Goal: Task Accomplishment & Management: Manage account settings

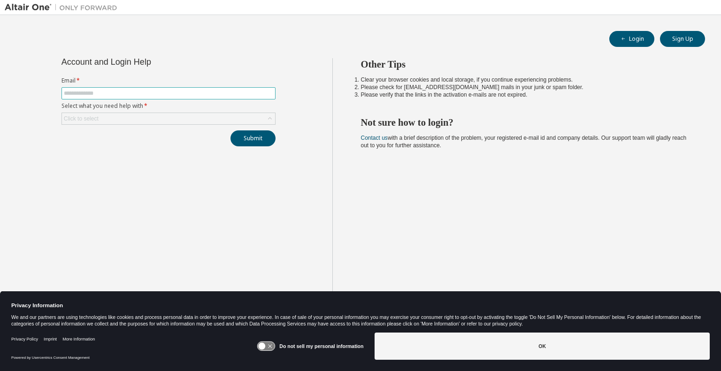
click at [99, 93] on input "text" at bounding box center [168, 94] width 209 height 8
type input "**********"
click at [101, 118] on div "Click to select" at bounding box center [168, 118] width 213 height 11
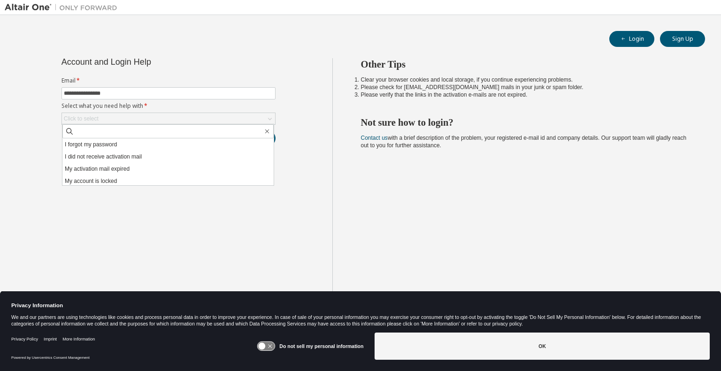
click at [34, 117] on div "**********" at bounding box center [169, 193] width 328 height 270
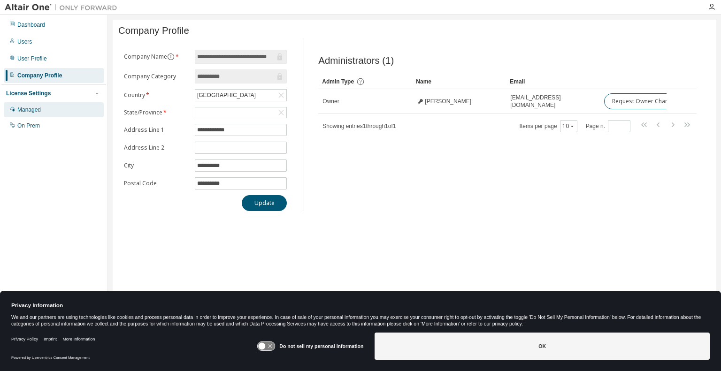
click at [29, 108] on div "Managed" at bounding box center [28, 110] width 23 height 8
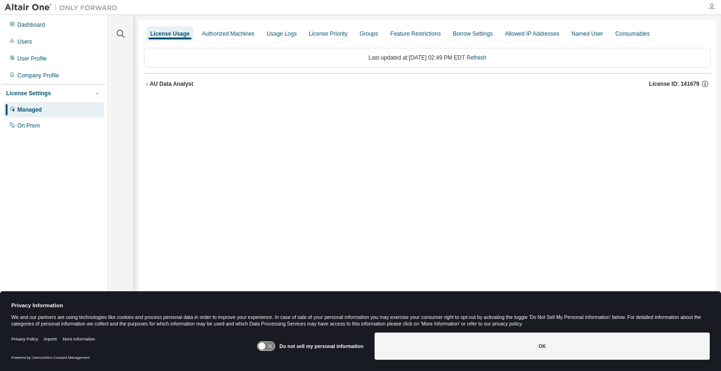
click at [712, 8] on icon "button" at bounding box center [712, 7] width 8 height 8
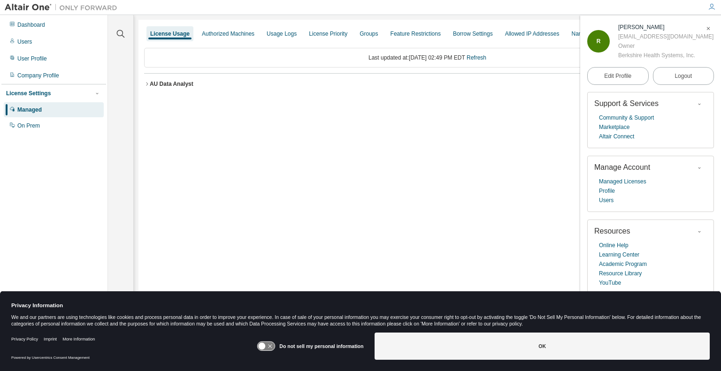
click at [317, 55] on div "Last updated at: Wed 2025-09-03 02:49 PM EDT Refresh" at bounding box center [427, 58] width 567 height 20
click at [709, 28] on icon "button" at bounding box center [709, 29] width 6 height 6
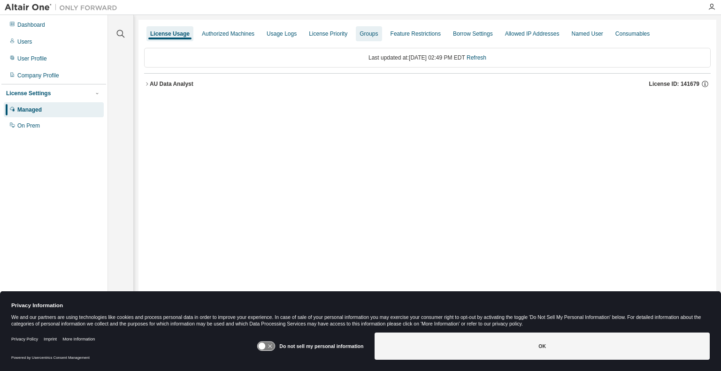
click at [369, 34] on div "Groups" at bounding box center [369, 34] width 18 height 8
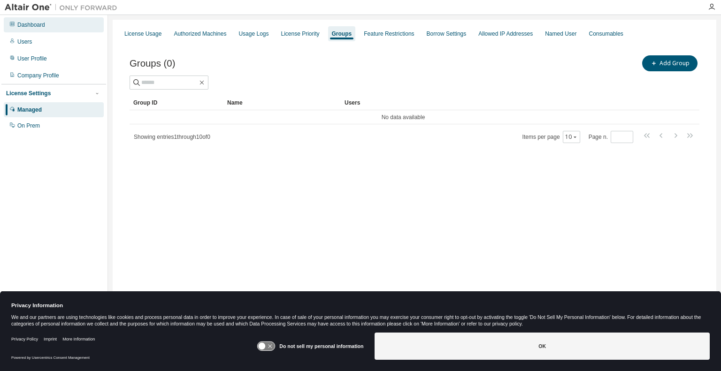
click at [50, 30] on div "Dashboard" at bounding box center [54, 24] width 100 height 15
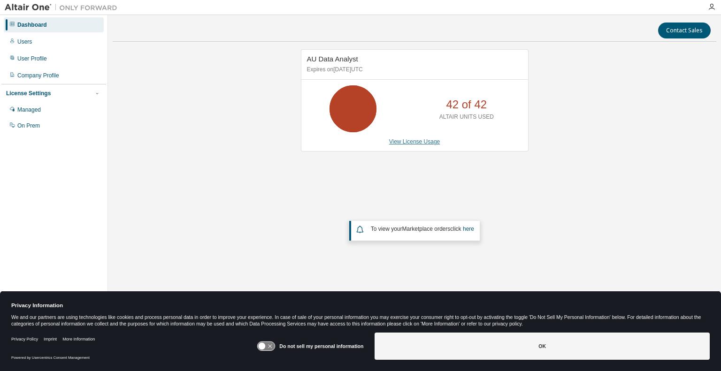
click at [417, 141] on link "View License Usage" at bounding box center [414, 141] width 51 height 7
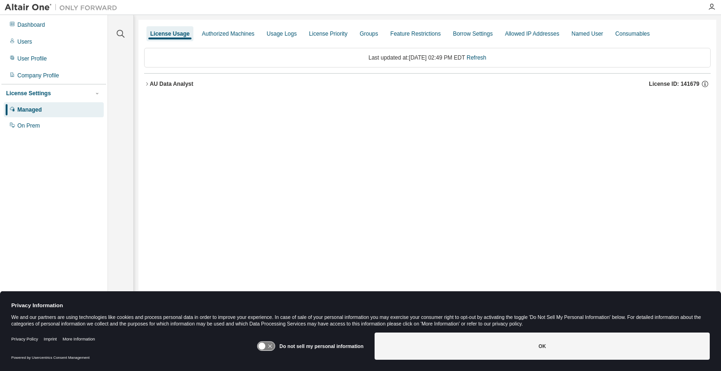
click at [151, 85] on div "AU Data Analyst" at bounding box center [172, 84] width 44 height 8
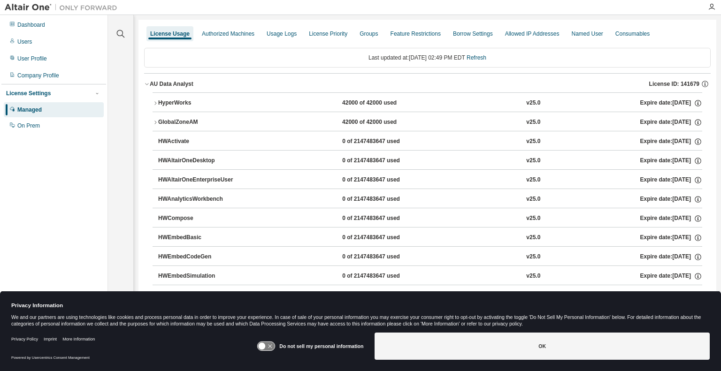
click at [154, 100] on icon "button" at bounding box center [156, 103] width 6 height 6
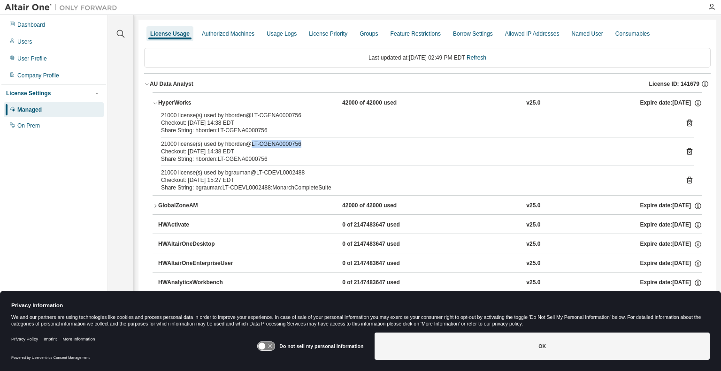
drag, startPoint x: 253, startPoint y: 143, endPoint x: 304, endPoint y: 146, distance: 51.2
click at [304, 146] on div "21000 license(s) used by hborden@LT-CGENA0000756" at bounding box center [416, 144] width 510 height 8
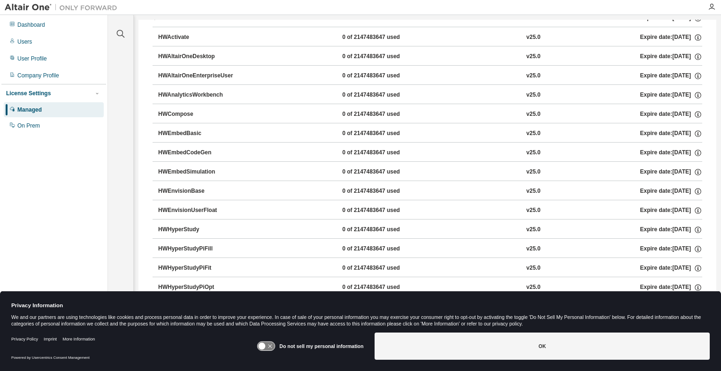
scroll to position [423, 0]
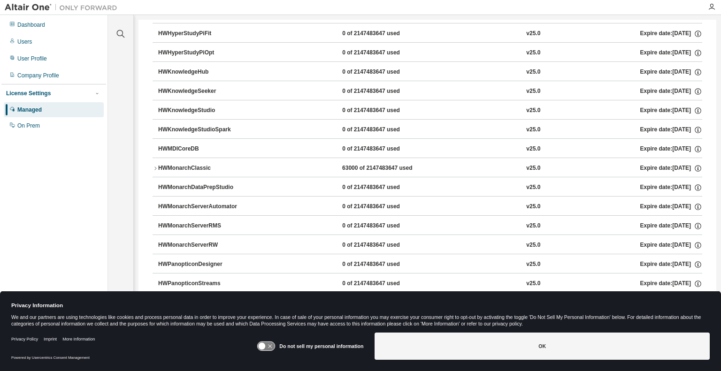
click at [155, 166] on icon "button" at bounding box center [156, 169] width 6 height 6
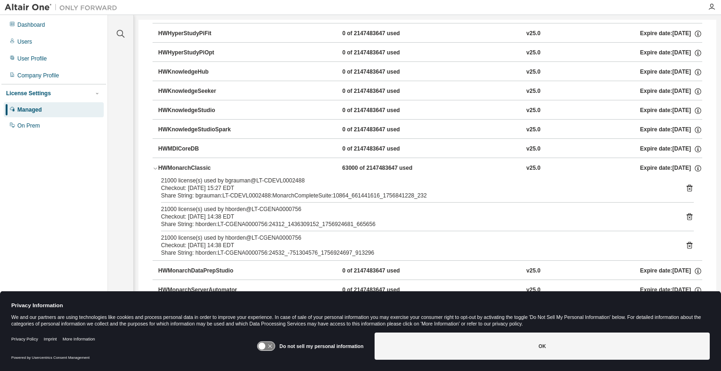
click at [685, 243] on icon at bounding box center [689, 245] width 8 height 8
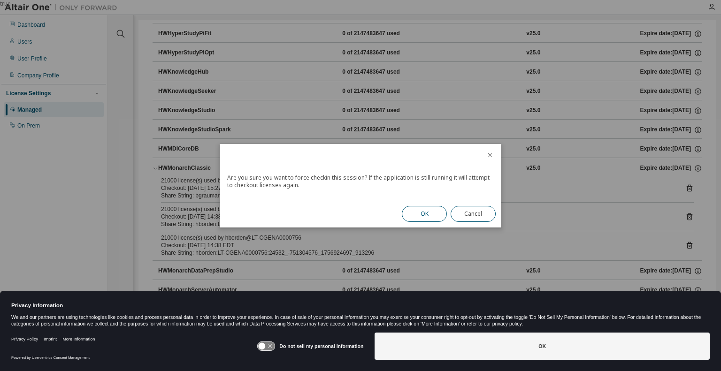
click at [416, 213] on button "OK" at bounding box center [424, 214] width 45 height 16
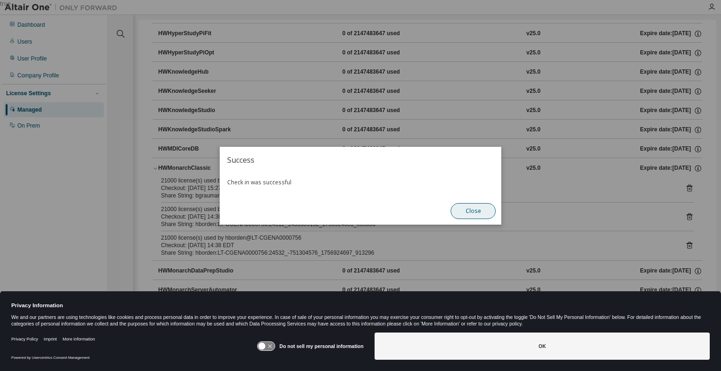
click at [475, 215] on button "Close" at bounding box center [473, 211] width 45 height 16
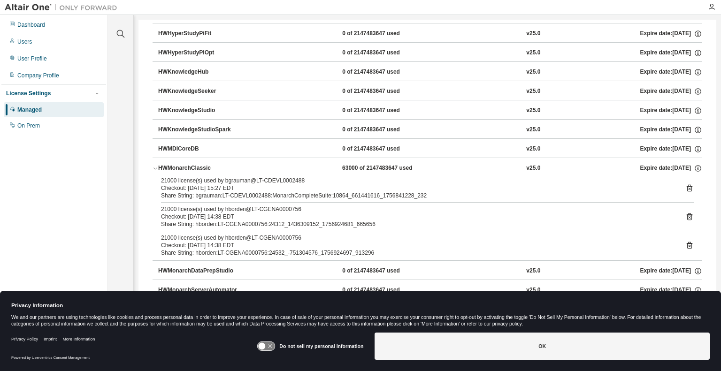
click at [155, 166] on icon "button" at bounding box center [156, 169] width 6 height 6
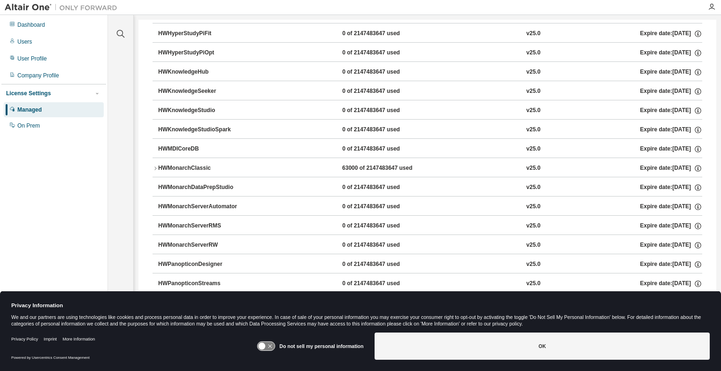
click at [155, 166] on icon "button" at bounding box center [156, 169] width 6 height 6
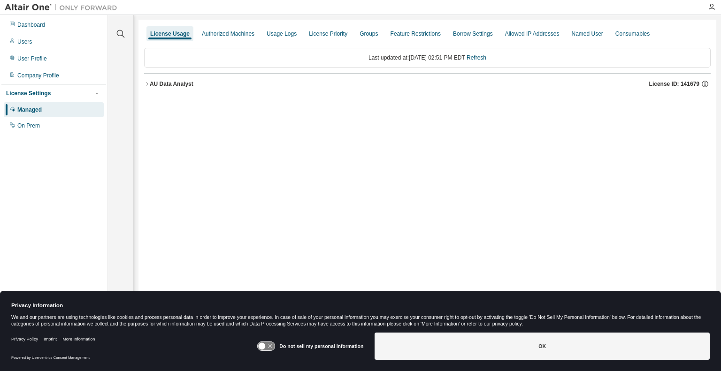
click at [169, 86] on div "AU Data Analyst" at bounding box center [172, 84] width 44 height 8
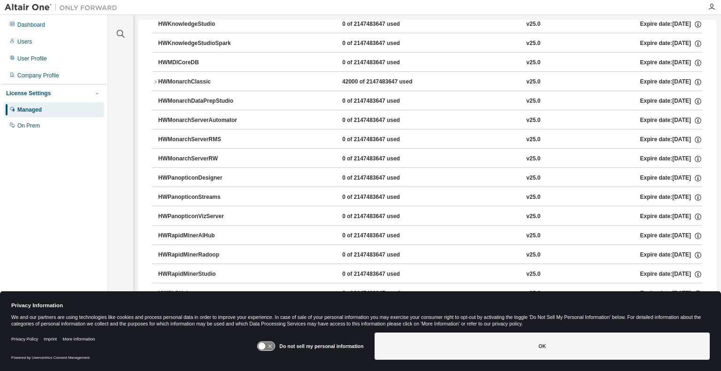
scroll to position [414, 0]
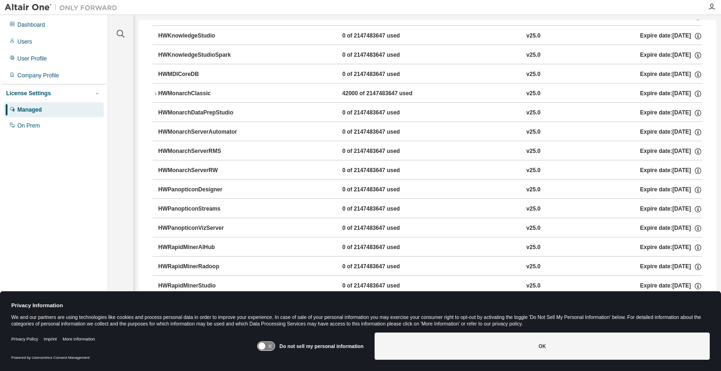
click at [172, 93] on div "HWMonarchClassic" at bounding box center [200, 94] width 85 height 8
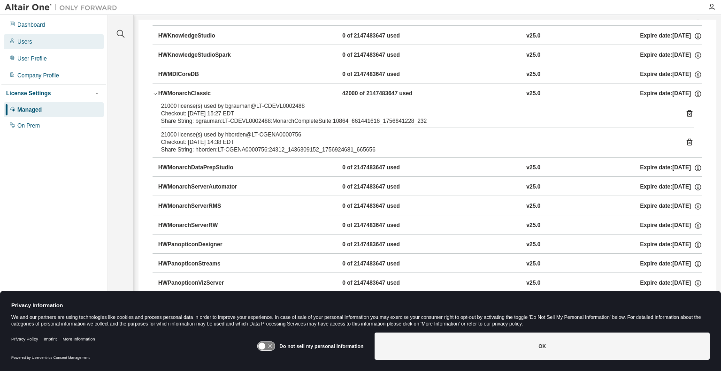
click at [29, 42] on div "Users" at bounding box center [24, 42] width 15 height 8
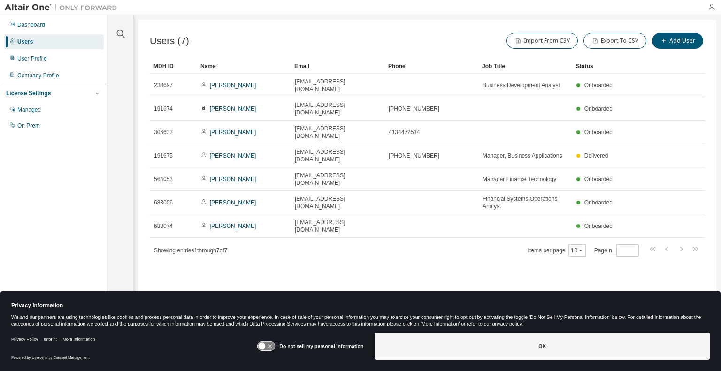
click at [715, 8] on icon "button" at bounding box center [712, 7] width 8 height 8
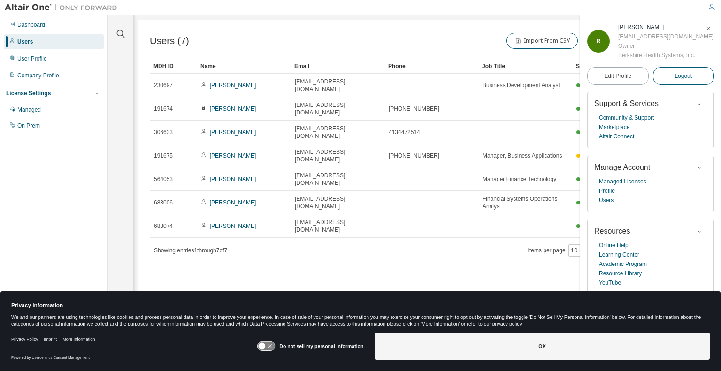
click at [680, 76] on span "Logout" at bounding box center [683, 75] width 17 height 9
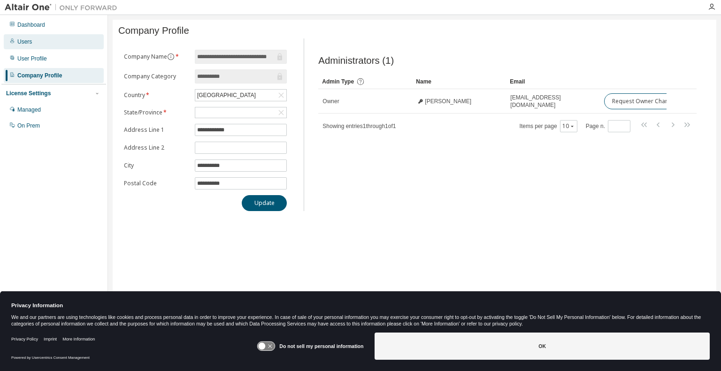
click at [31, 46] on div "Users" at bounding box center [54, 41] width 100 height 15
